Goal: Task Accomplishment & Management: Complete application form

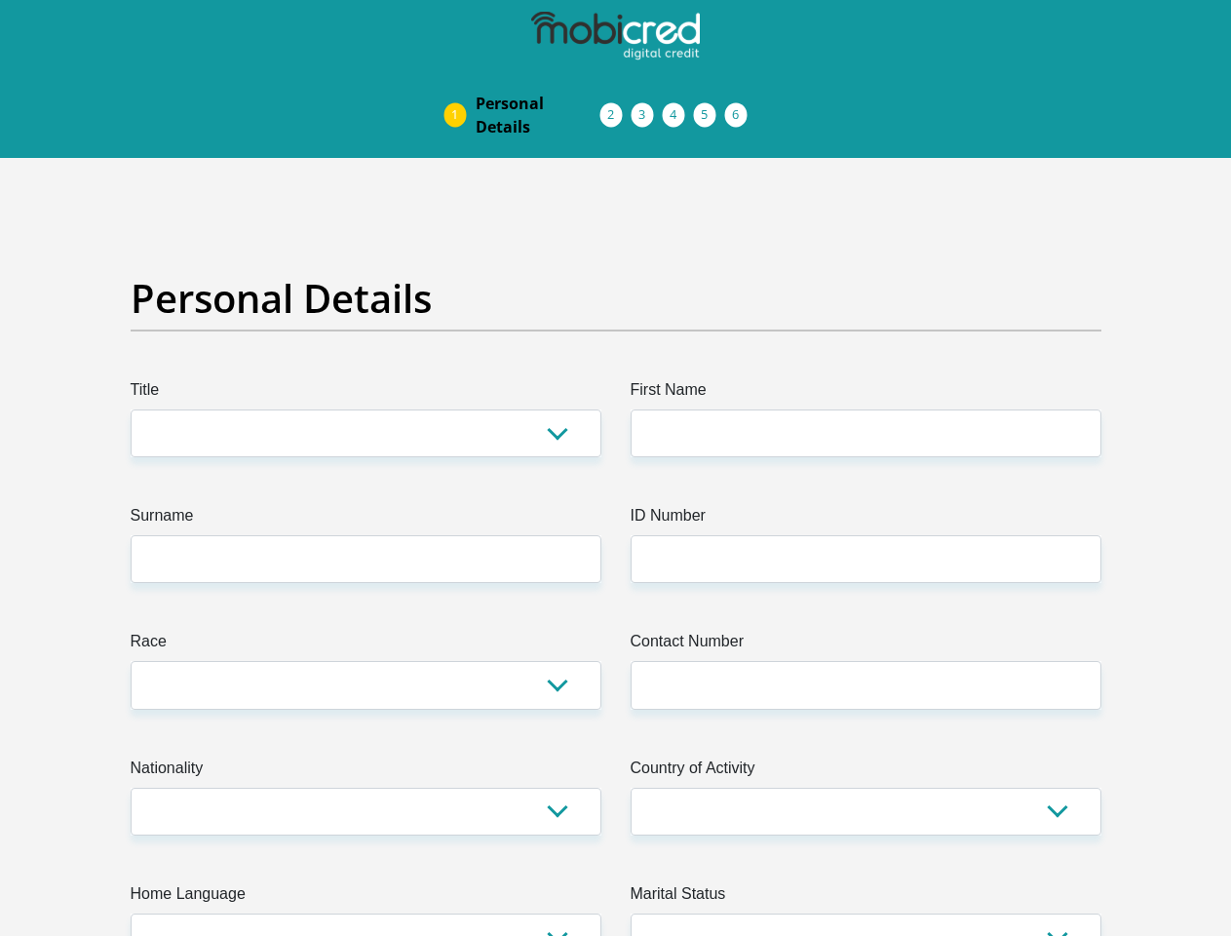
click at [0, 0] on img at bounding box center [0, 0] width 0 height 0
click at [460, 84] on link "Personal Details" at bounding box center [538, 115] width 156 height 62
click at [616, 107] on link "Acceptance of Services" at bounding box center [631, 115] width 31 height 16
click at [0, 0] on span "Documents" at bounding box center [0, 0] width 0 height 0
click at [710, 107] on link "Debicheck Mandate" at bounding box center [693, 115] width 31 height 16
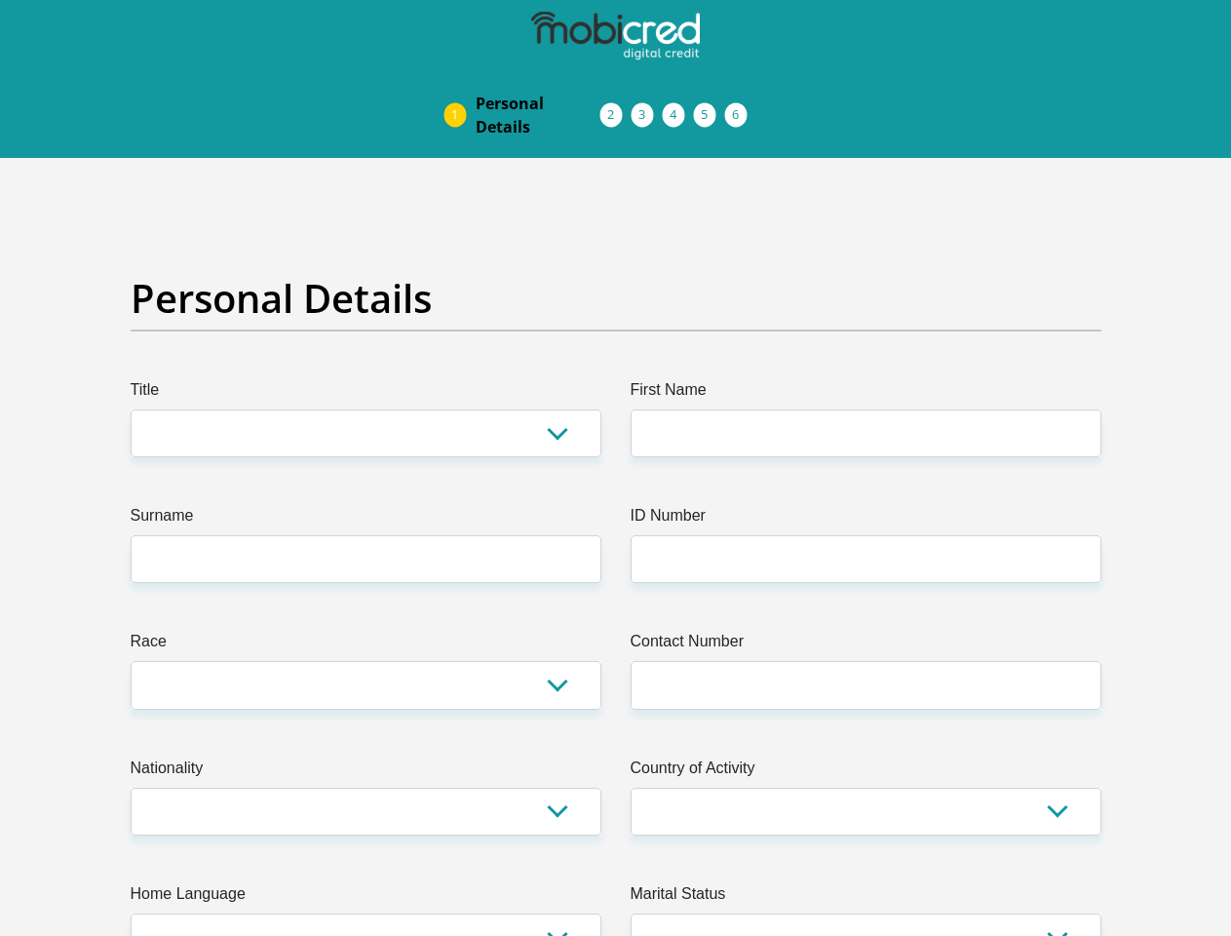
click at [741, 107] on link "Curata Authentication" at bounding box center [725, 115] width 31 height 16
click at [772, 107] on link "Pre Agreement Signoff" at bounding box center [756, 115] width 31 height 16
